Goal: Check status: Check status

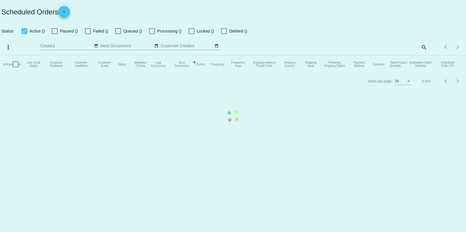
checkbox input "true"
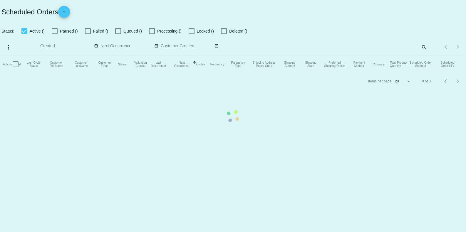
checkbox input "true"
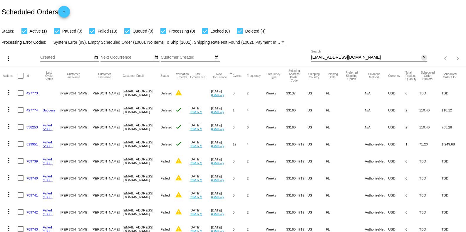
drag, startPoint x: 420, startPoint y: 58, endPoint x: 405, endPoint y: 59, distance: 14.8
click at [422, 58] on mat-icon "close" at bounding box center [424, 57] width 4 height 5
click at [420, 58] on mat-icon "search" at bounding box center [423, 58] width 7 height 9
click at [387, 58] on input "Search" at bounding box center [369, 57] width 116 height 5
paste input "[EMAIL_ADDRESS][DOMAIN_NAME]"
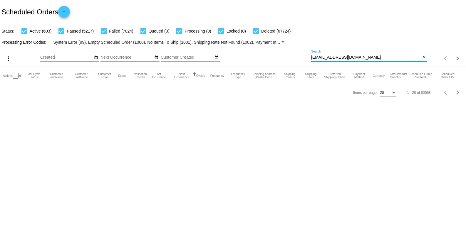
type input "[EMAIL_ADDRESS][DOMAIN_NAME]"
